Goal: Task Accomplishment & Management: Complete application form

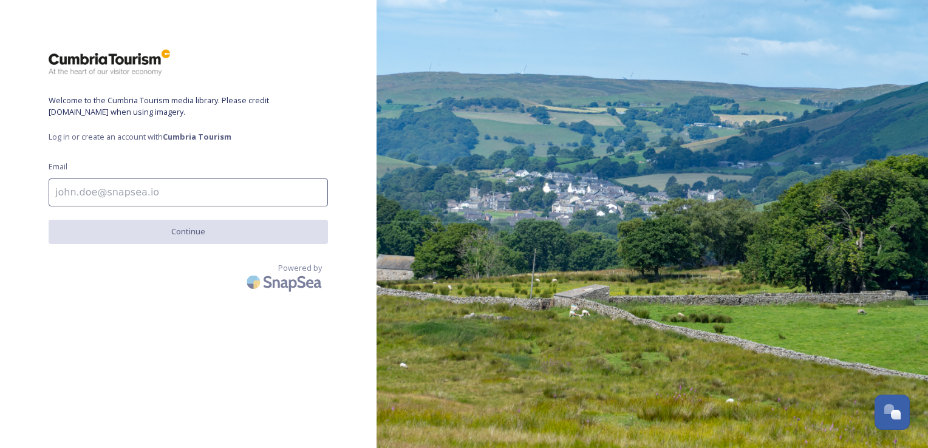
click at [203, 195] on input at bounding box center [188, 192] width 279 height 28
type input "[PERSON_NAME][EMAIL_ADDRESS][PERSON_NAME][DOMAIN_NAME]"
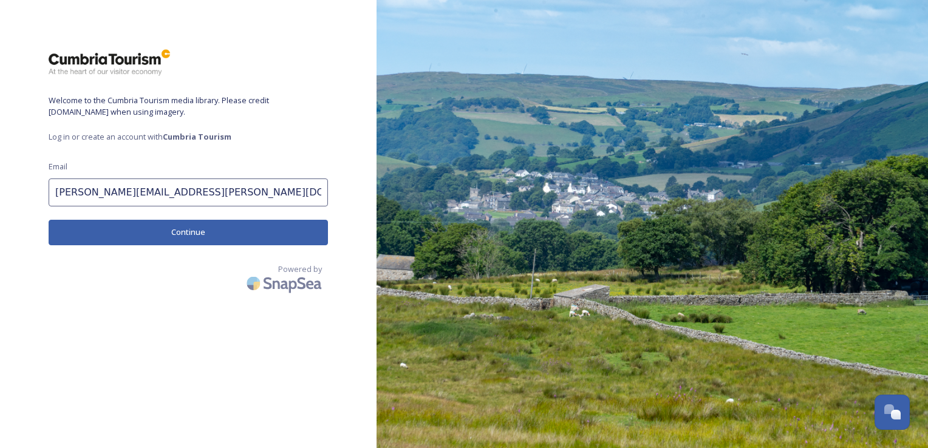
click at [194, 234] on button "Continue" at bounding box center [188, 232] width 279 height 25
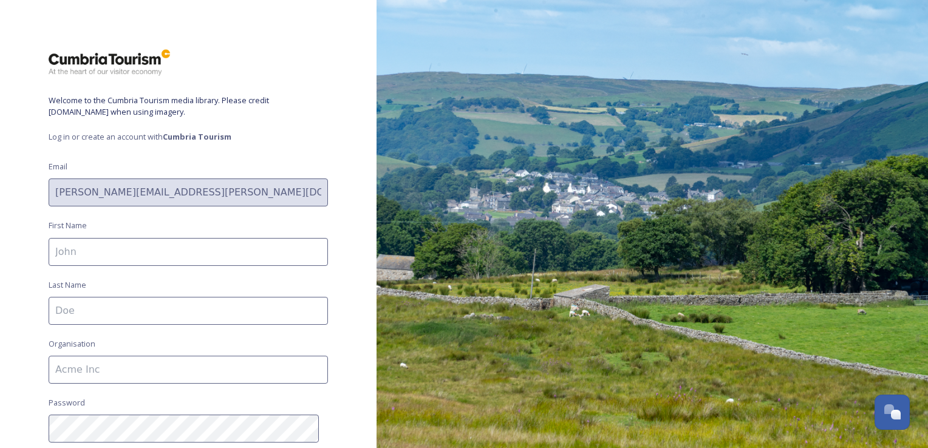
click at [160, 251] on input at bounding box center [188, 252] width 279 height 28
type input "[PERSON_NAME]"
type input "Ramble Worldwide"
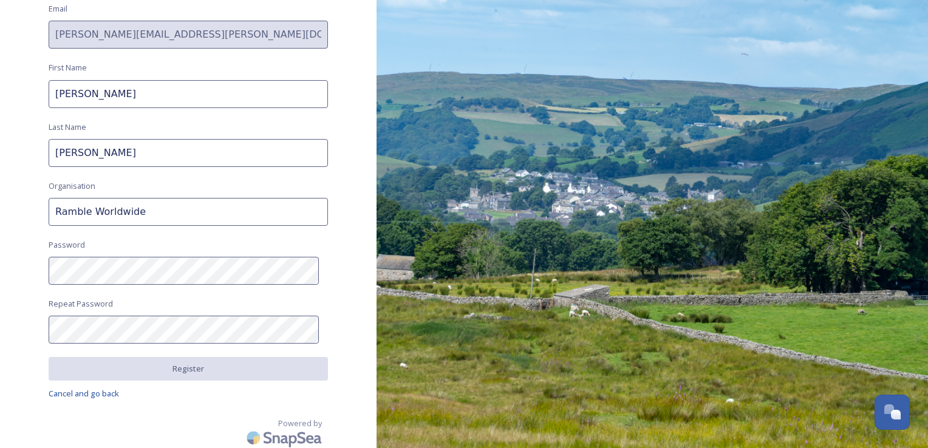
scroll to position [160, 0]
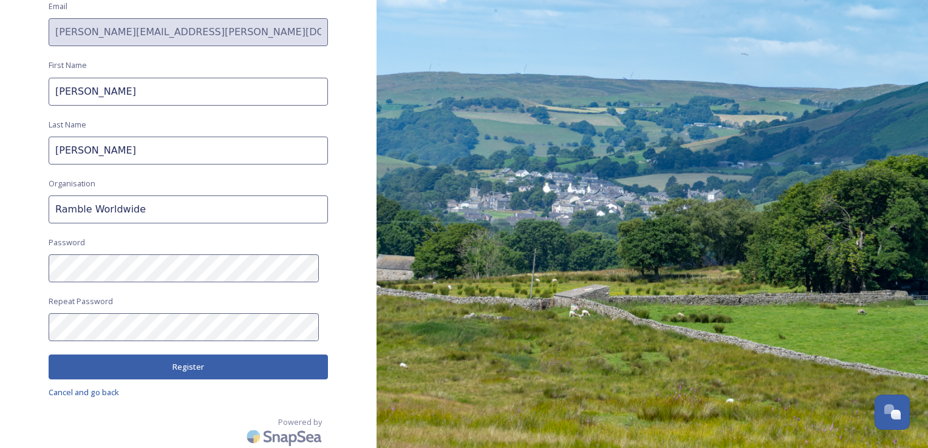
click at [214, 365] on button "Register" at bounding box center [188, 367] width 279 height 25
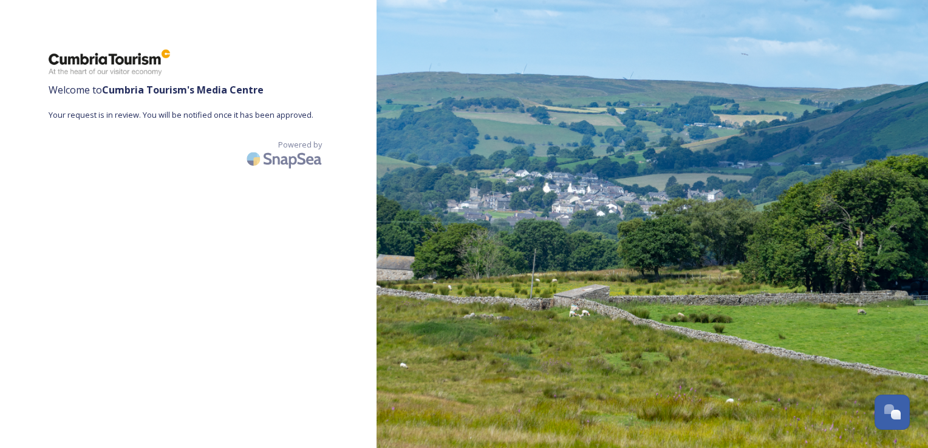
click at [256, 243] on div "Welcome to Cumbria Tourism 's Media Centre Your request is in review. You will …" at bounding box center [188, 224] width 376 height 351
